Goal: Communication & Community: Answer question/provide support

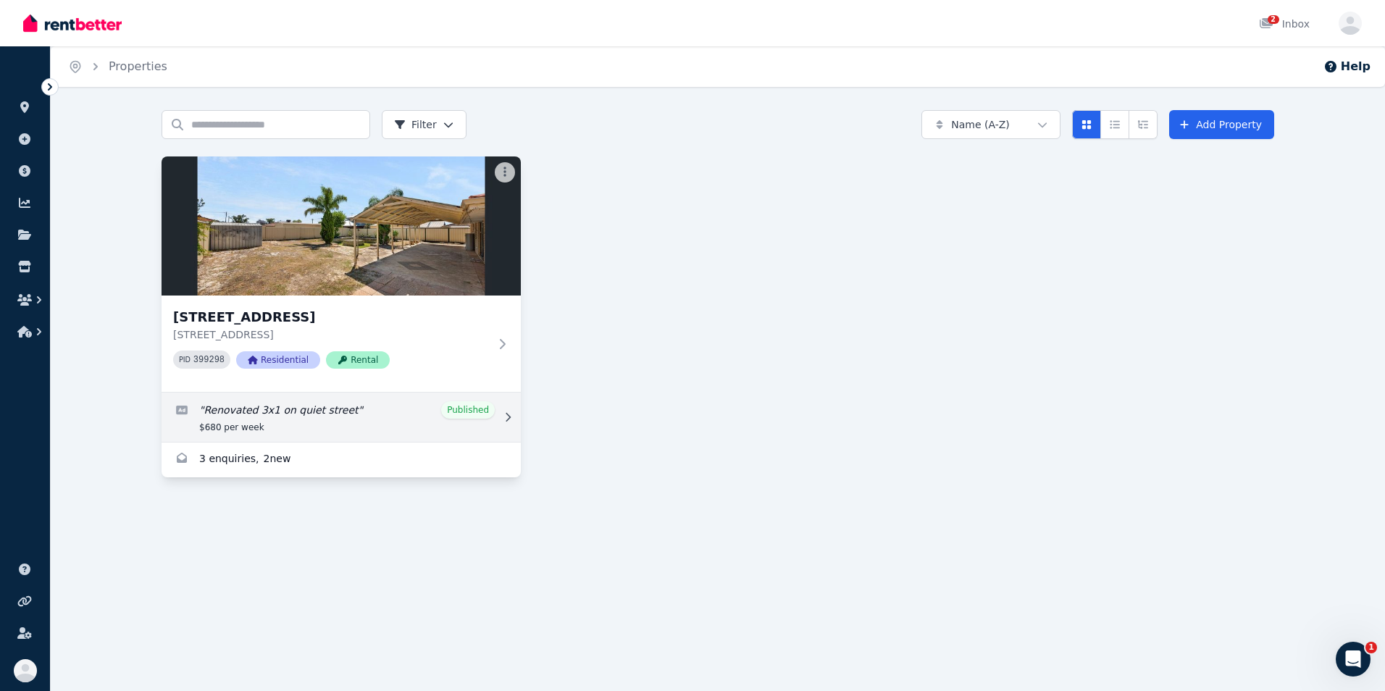
click at [344, 421] on link "Edit listing: Renovated 3x1 on quiet street" at bounding box center [341, 417] width 359 height 49
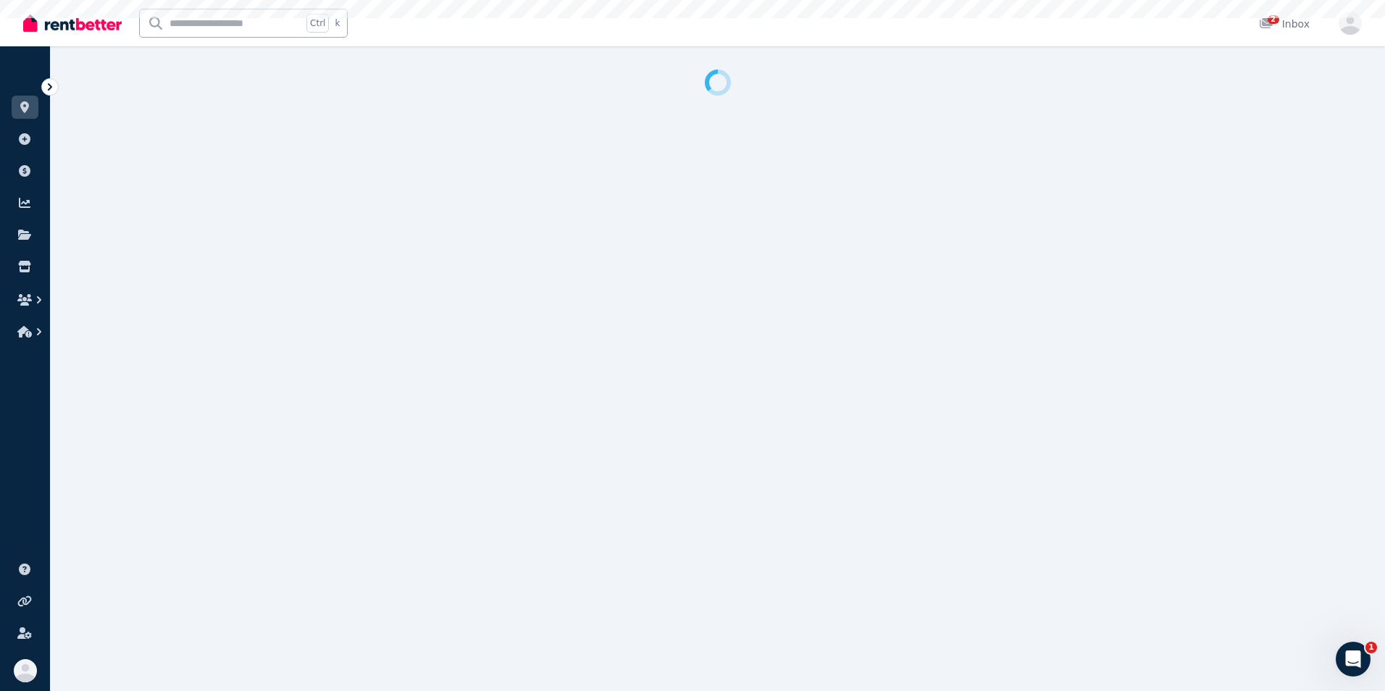
select select "**"
select select "**********"
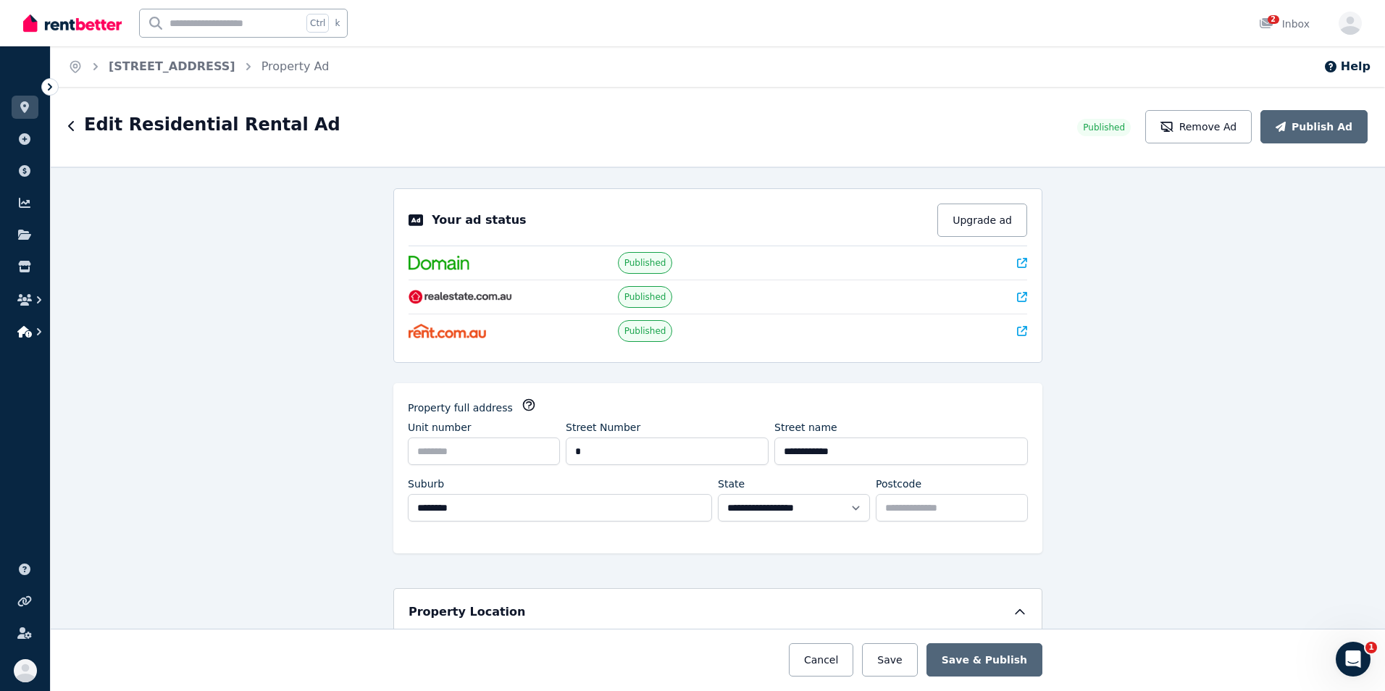
click at [22, 329] on icon "button" at bounding box center [24, 332] width 14 height 12
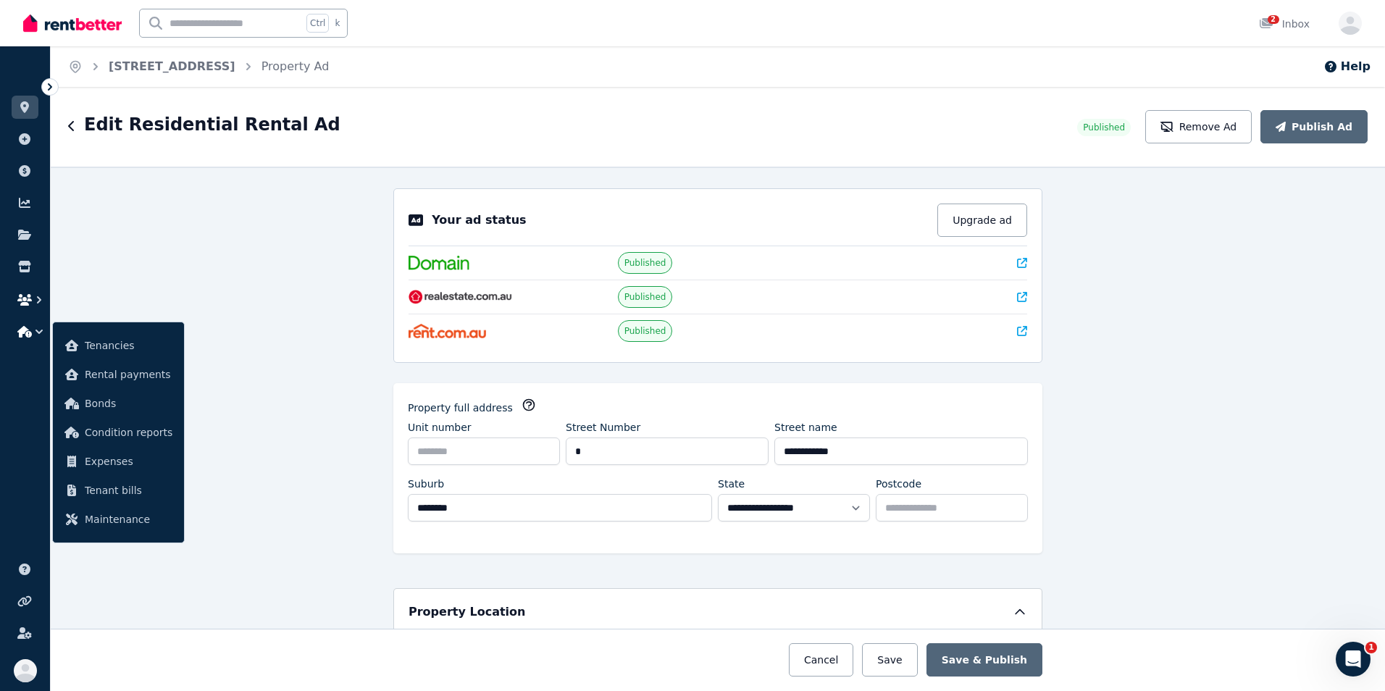
click at [30, 296] on icon "button" at bounding box center [24, 300] width 14 height 12
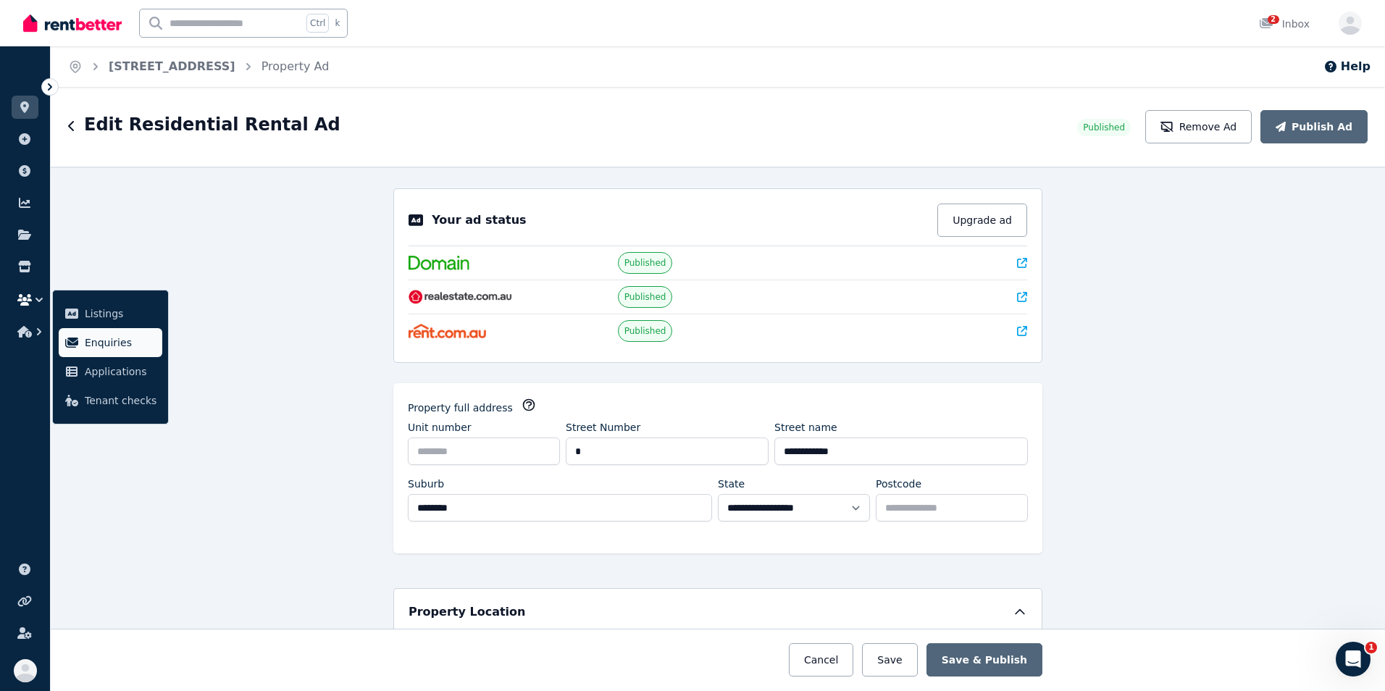
click at [82, 334] on link "Enquiries" at bounding box center [111, 342] width 104 height 29
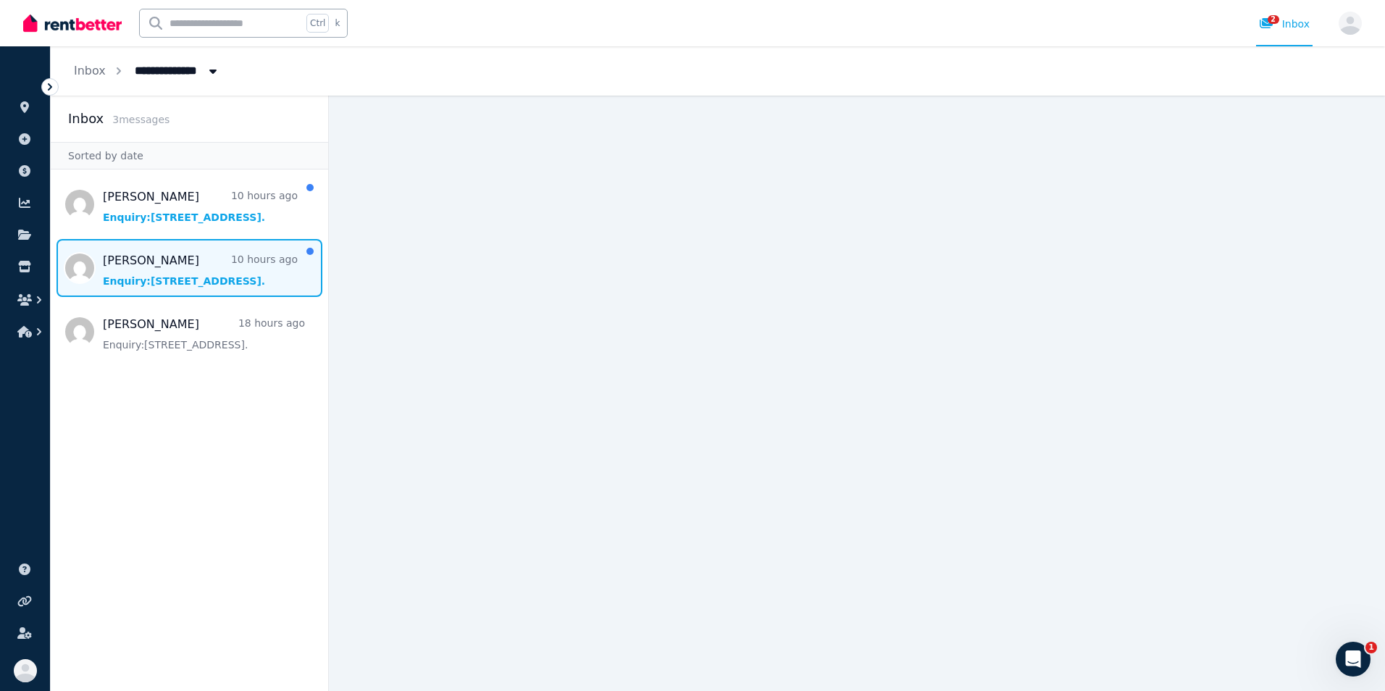
click at [194, 273] on span "Message list" at bounding box center [189, 268] width 277 height 58
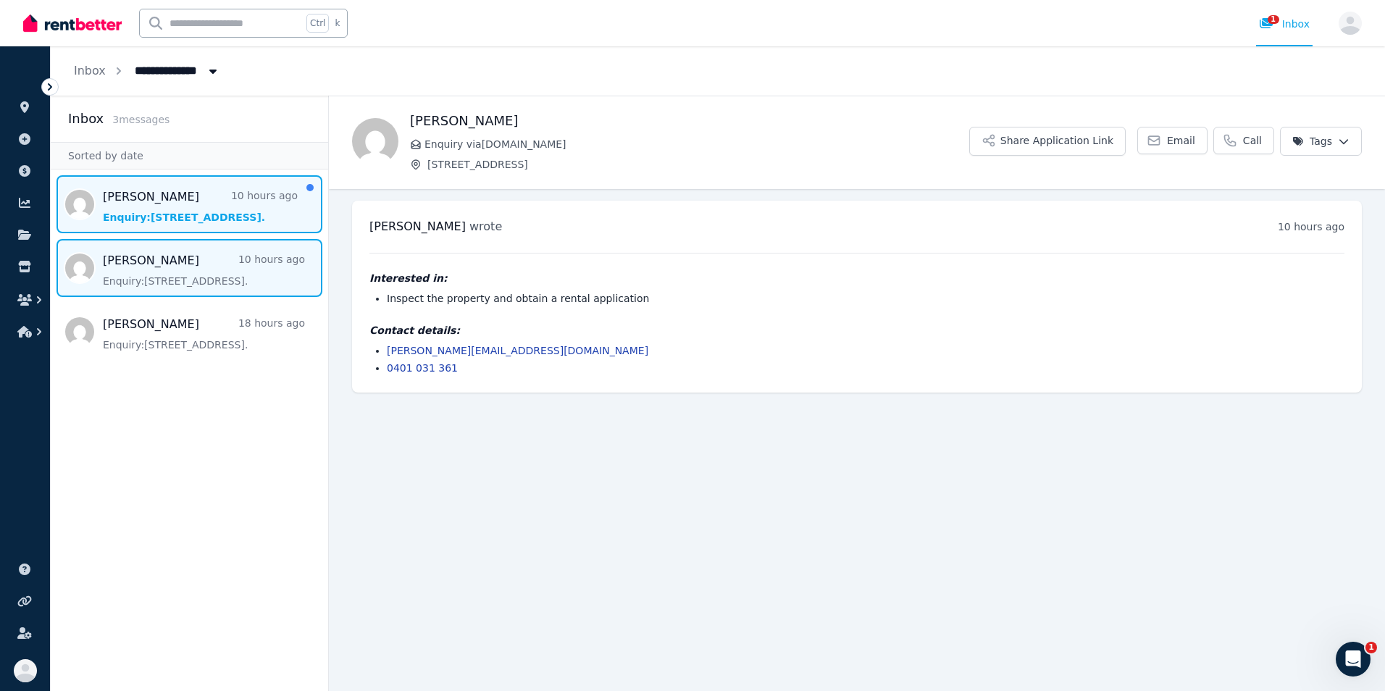
click at [193, 220] on span "Message list" at bounding box center [189, 204] width 277 height 58
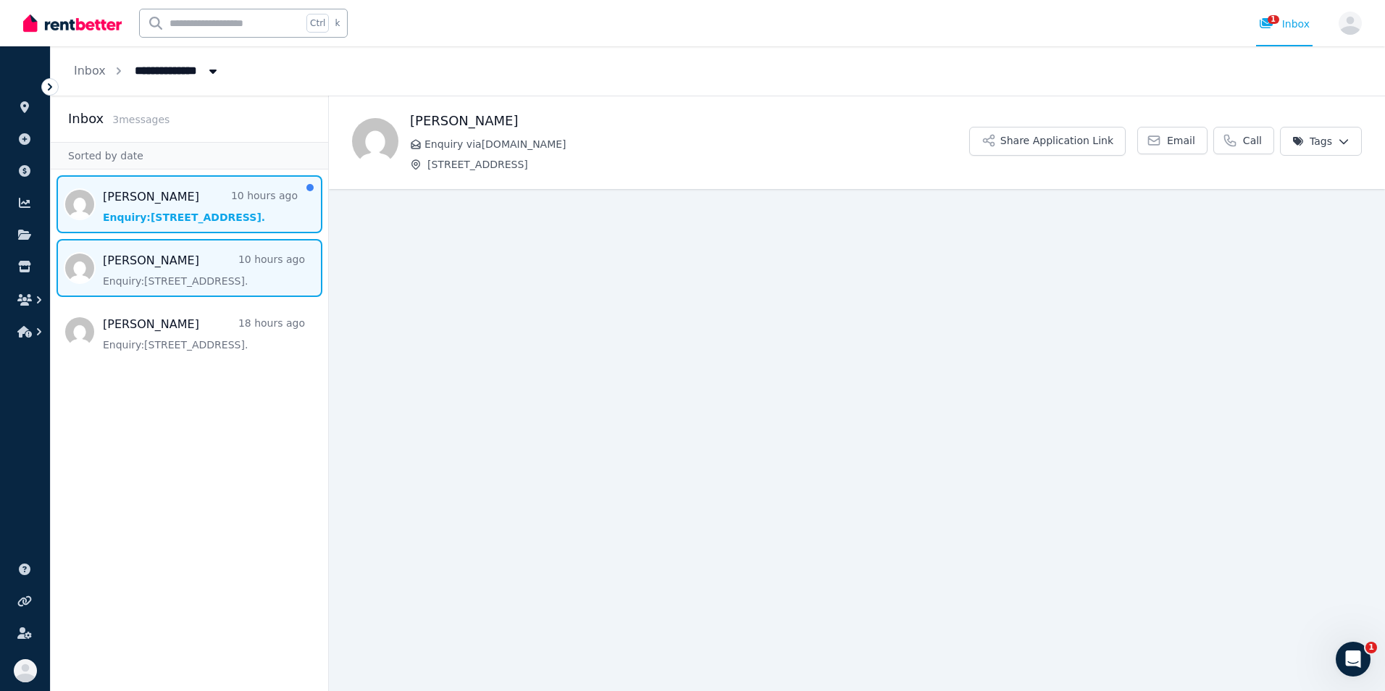
click at [182, 262] on span "Message list" at bounding box center [189, 268] width 277 height 58
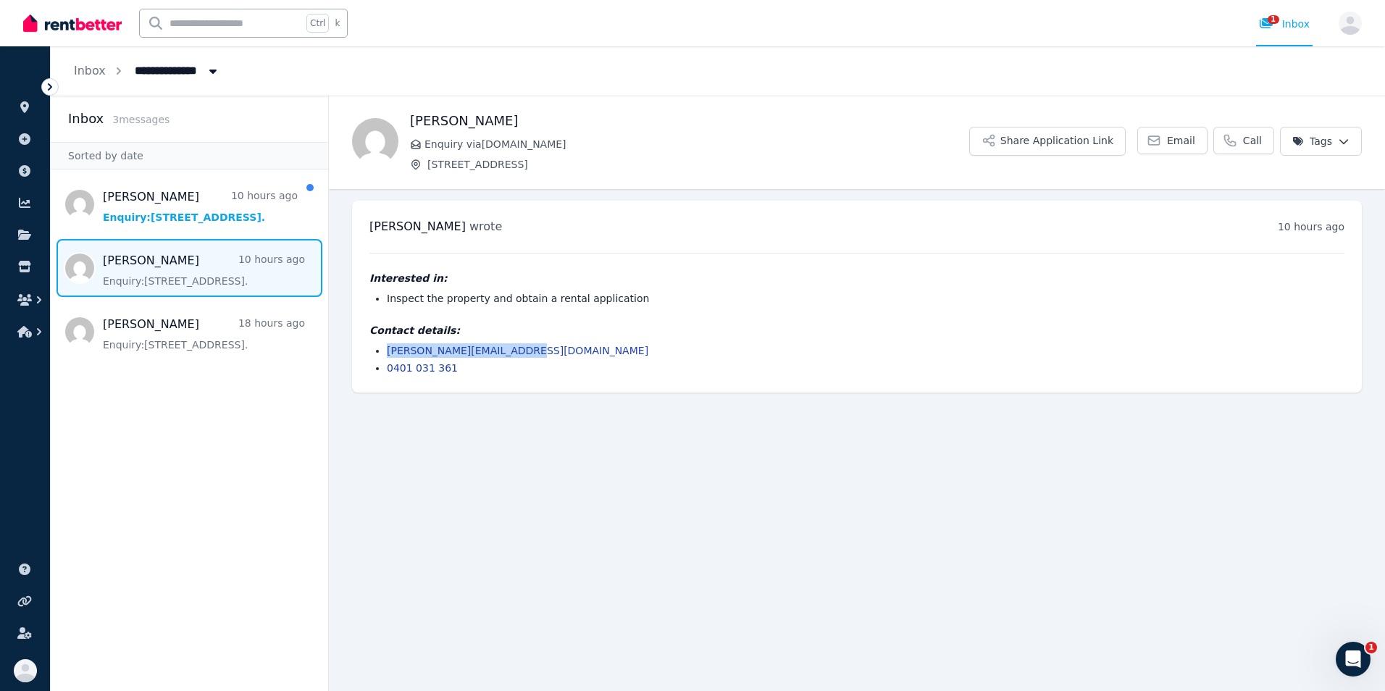
drag, startPoint x: 517, startPoint y: 355, endPoint x: 386, endPoint y: 354, distance: 131.1
click at [386, 354] on ul "[PERSON_NAME][EMAIL_ADDRESS][DOMAIN_NAME] 0401 031 361" at bounding box center [856, 359] width 975 height 32
copy link "[PERSON_NAME][EMAIL_ADDRESS][DOMAIN_NAME]"
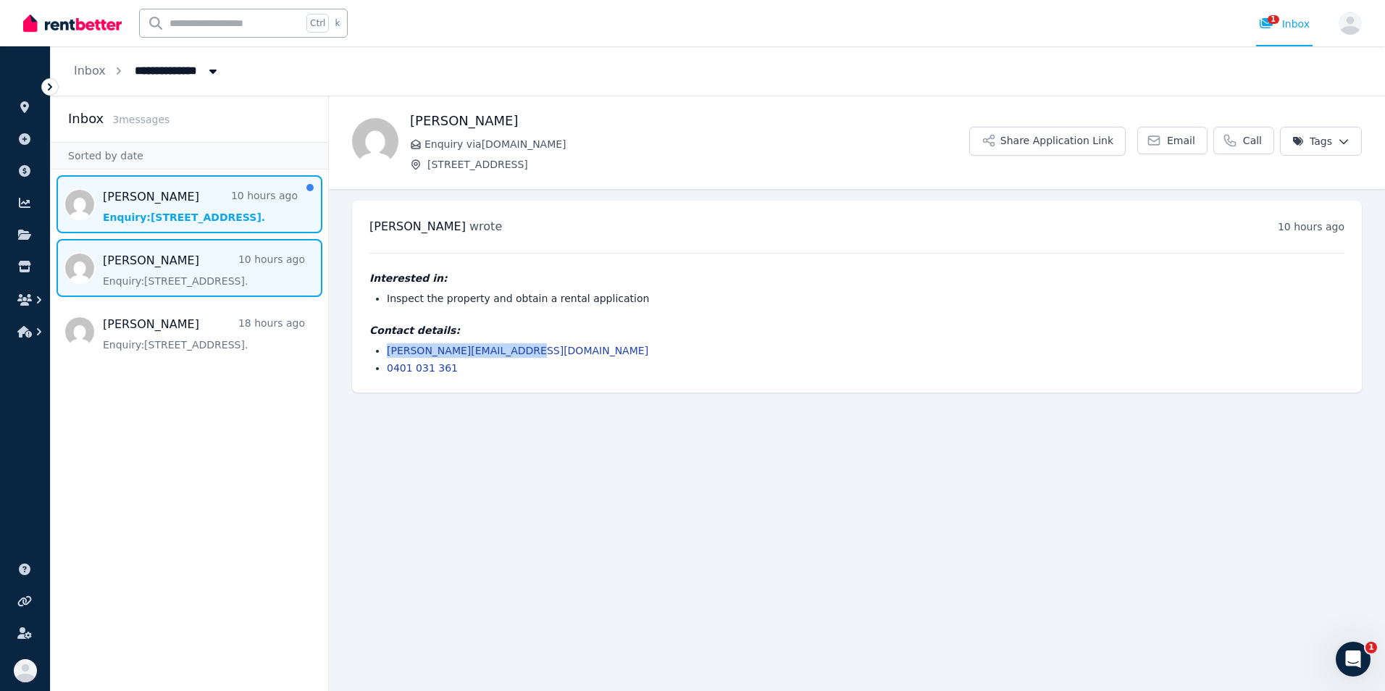
click at [208, 233] on span "Message list" at bounding box center [189, 204] width 277 height 58
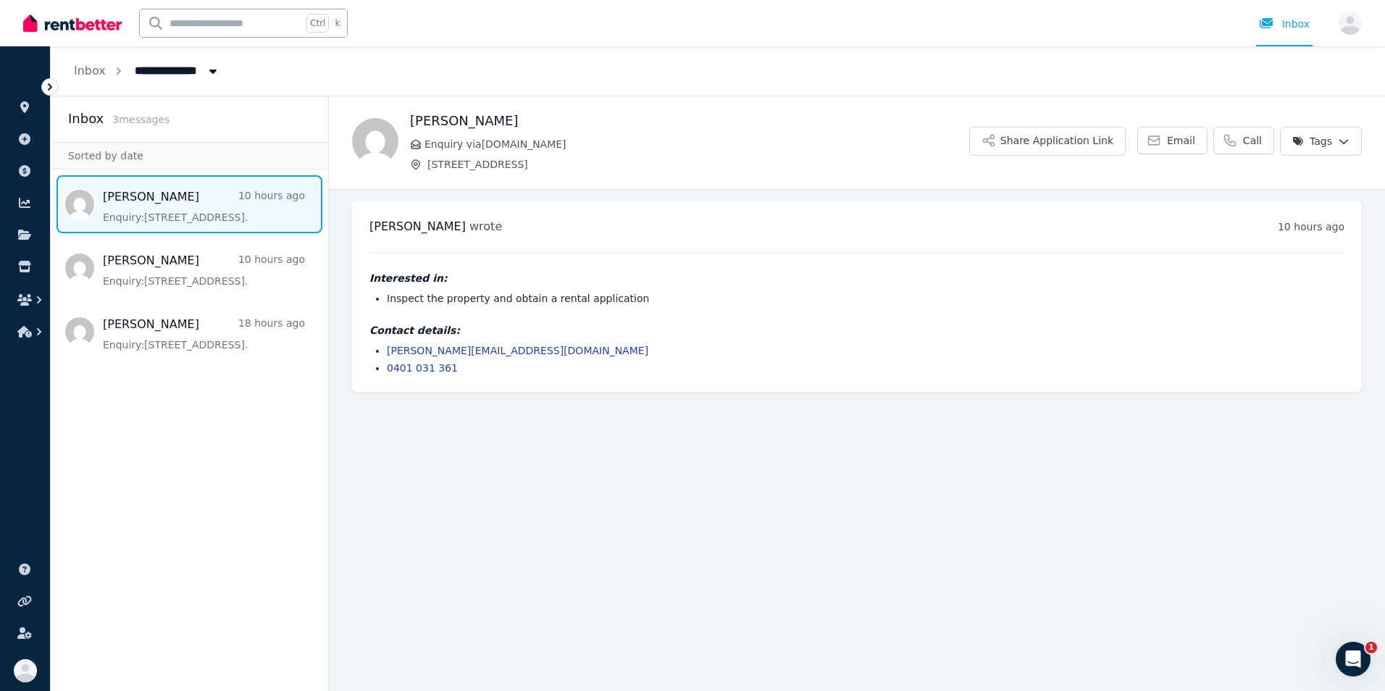
click at [915, 620] on main "Back [PERSON_NAME] Enquiry via [DOMAIN_NAME] [STREET_ADDRESS] Share Application…" at bounding box center [857, 394] width 1056 height 596
